Goal: Task Accomplishment & Management: Use online tool/utility

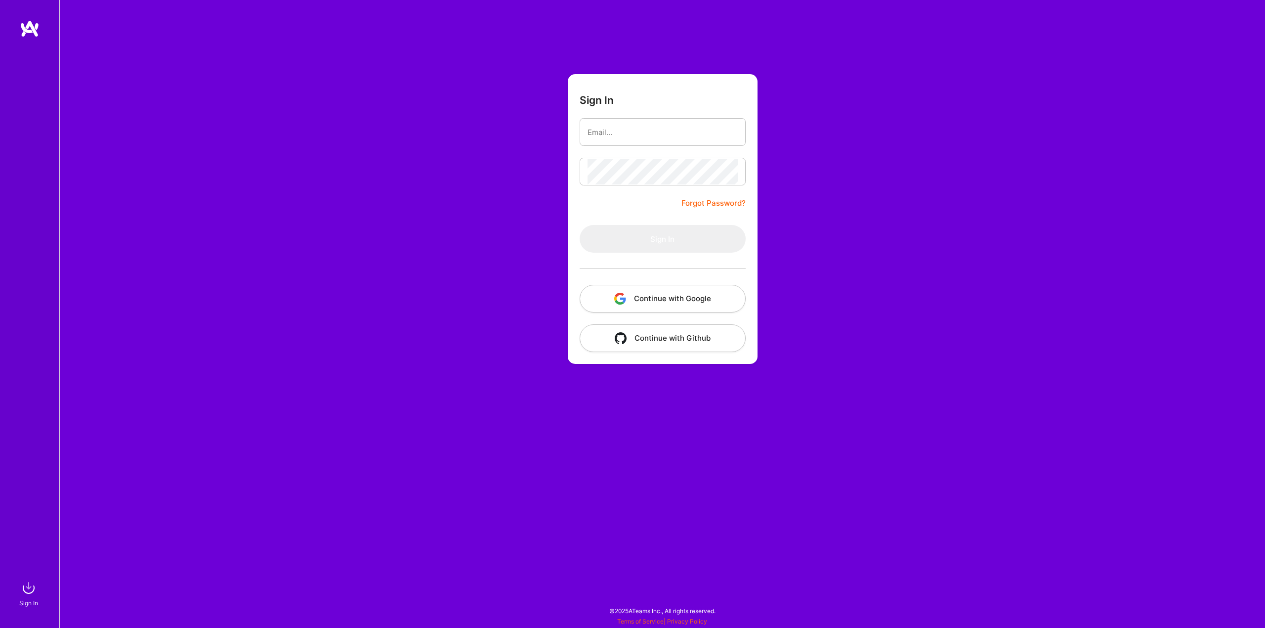
click at [638, 301] on button "Continue with Google" at bounding box center [663, 299] width 166 height 28
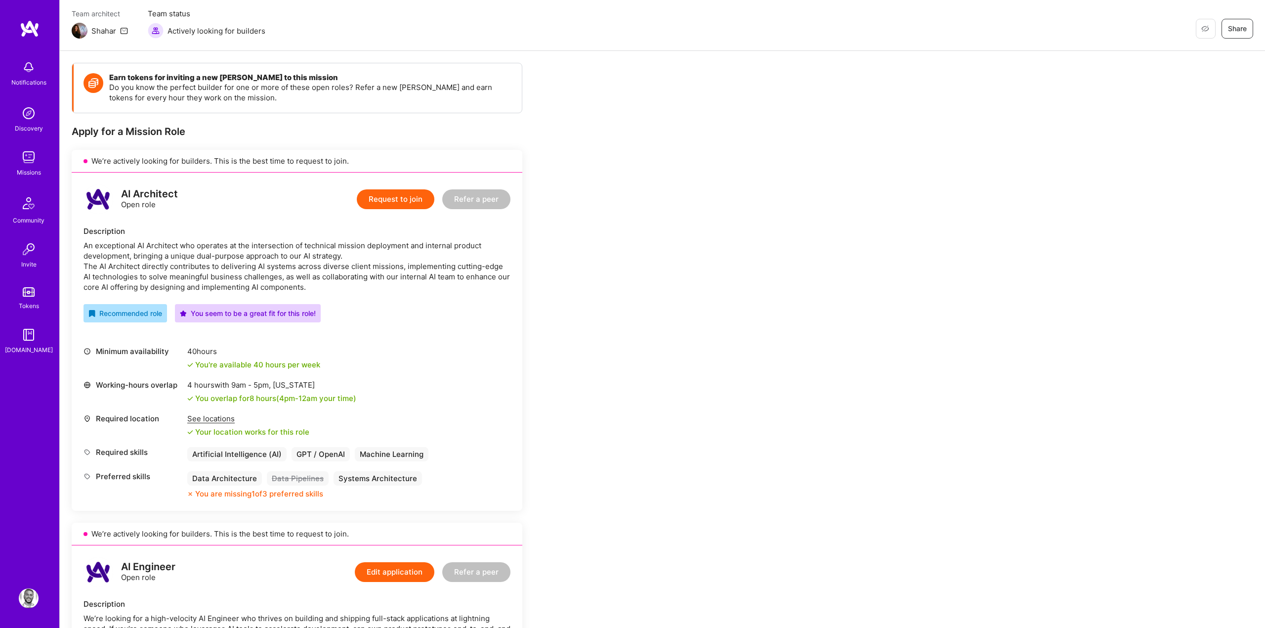
scroll to position [82, 0]
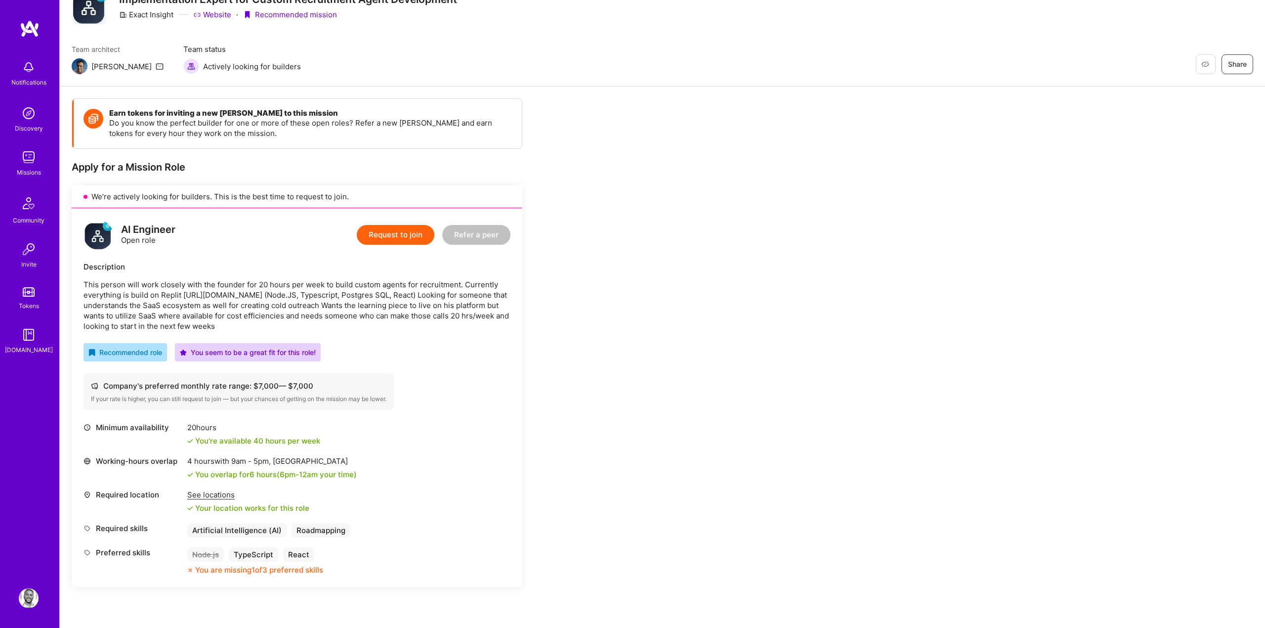
scroll to position [46, 0]
click at [932, 134] on div "Earn tokens for inviting a new A.Teamer to this mission Do you know the perfect…" at bounding box center [662, 476] width 1205 height 781
